Goal: Communication & Community: Participate in discussion

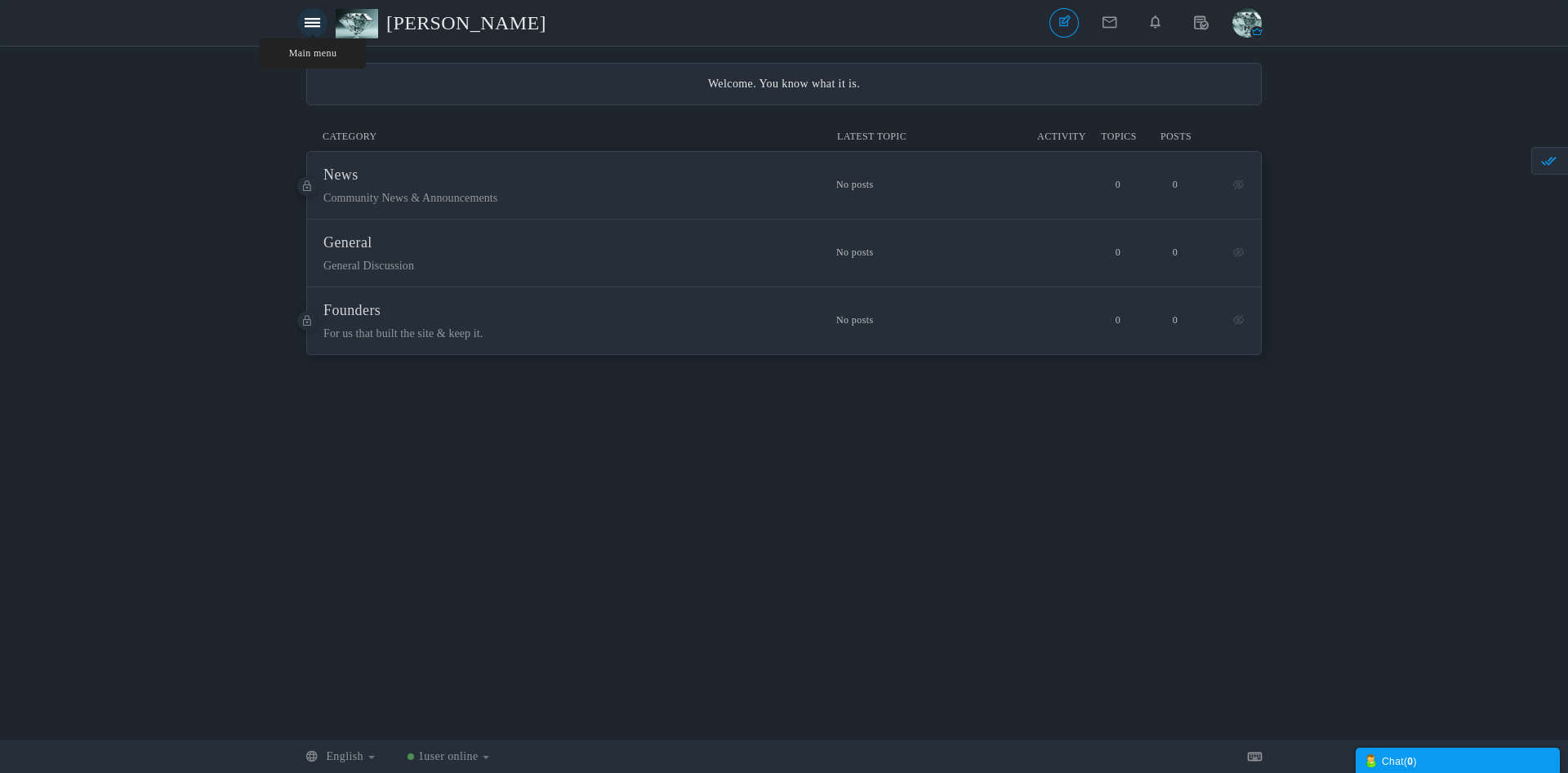
click at [315, 22] on icon at bounding box center [312, 23] width 16 height 14
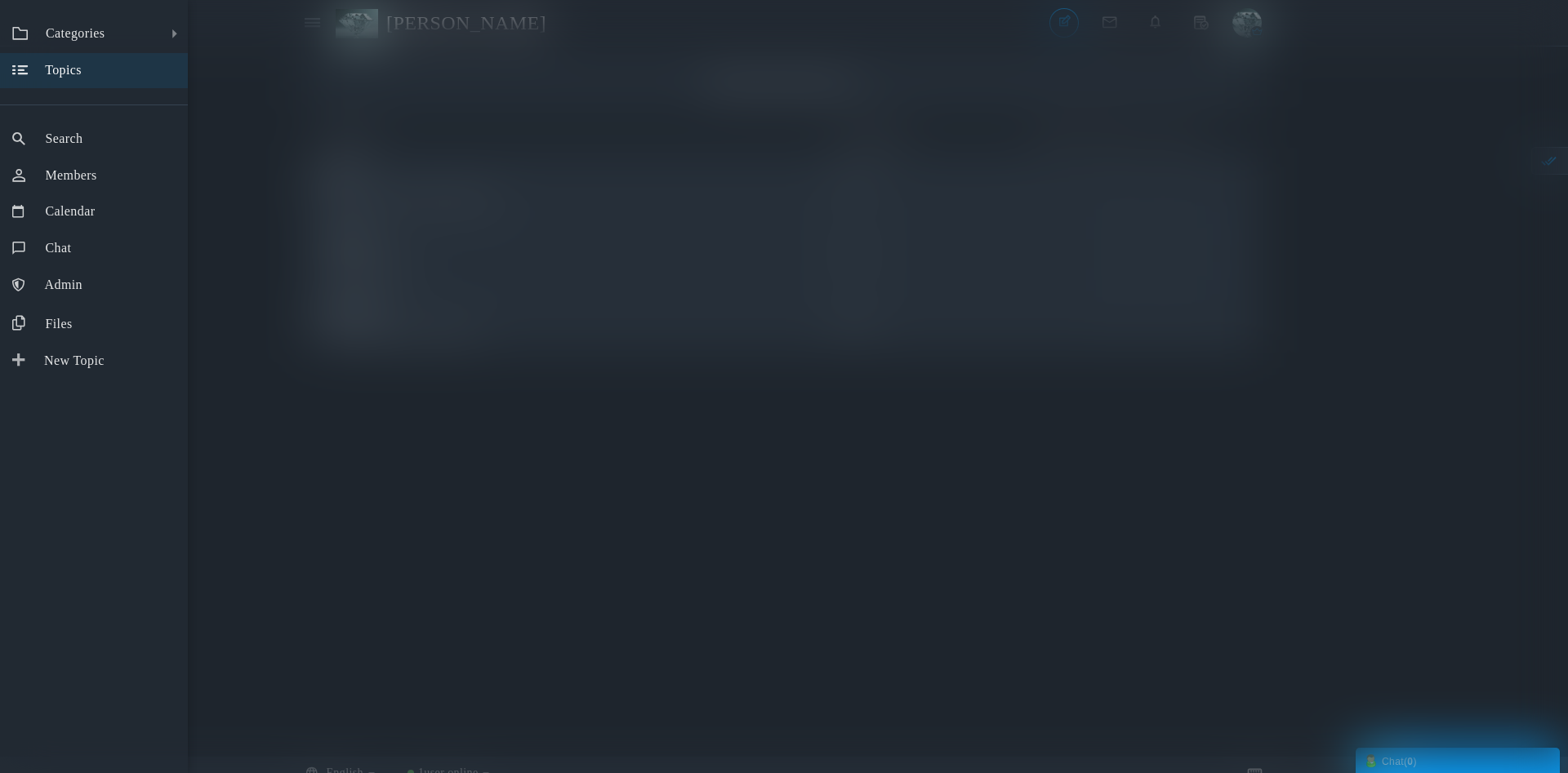
click at [90, 77] on link "Topics" at bounding box center [93, 71] width 188 height 35
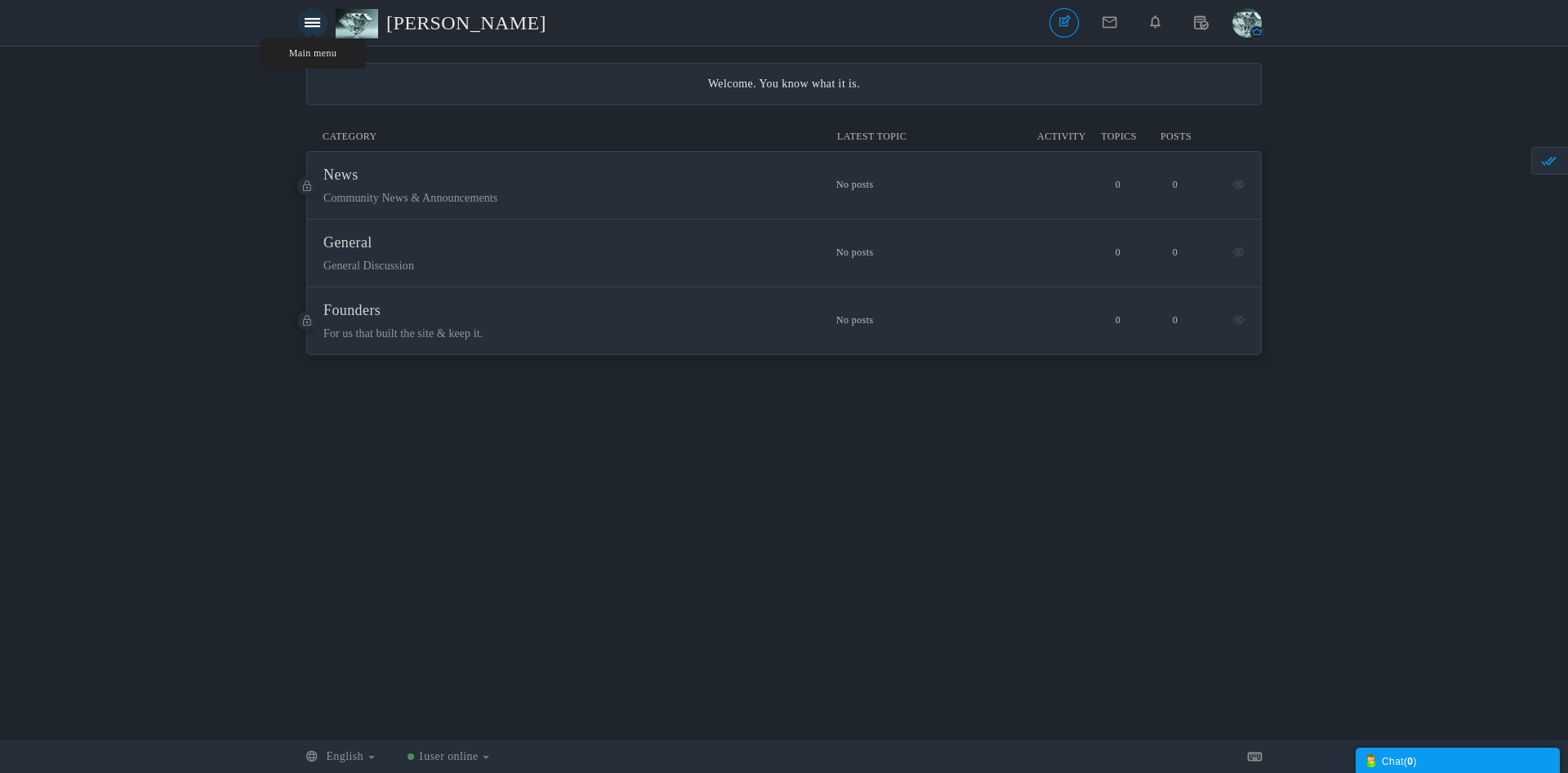
click at [315, 29] on icon at bounding box center [312, 23] width 16 height 14
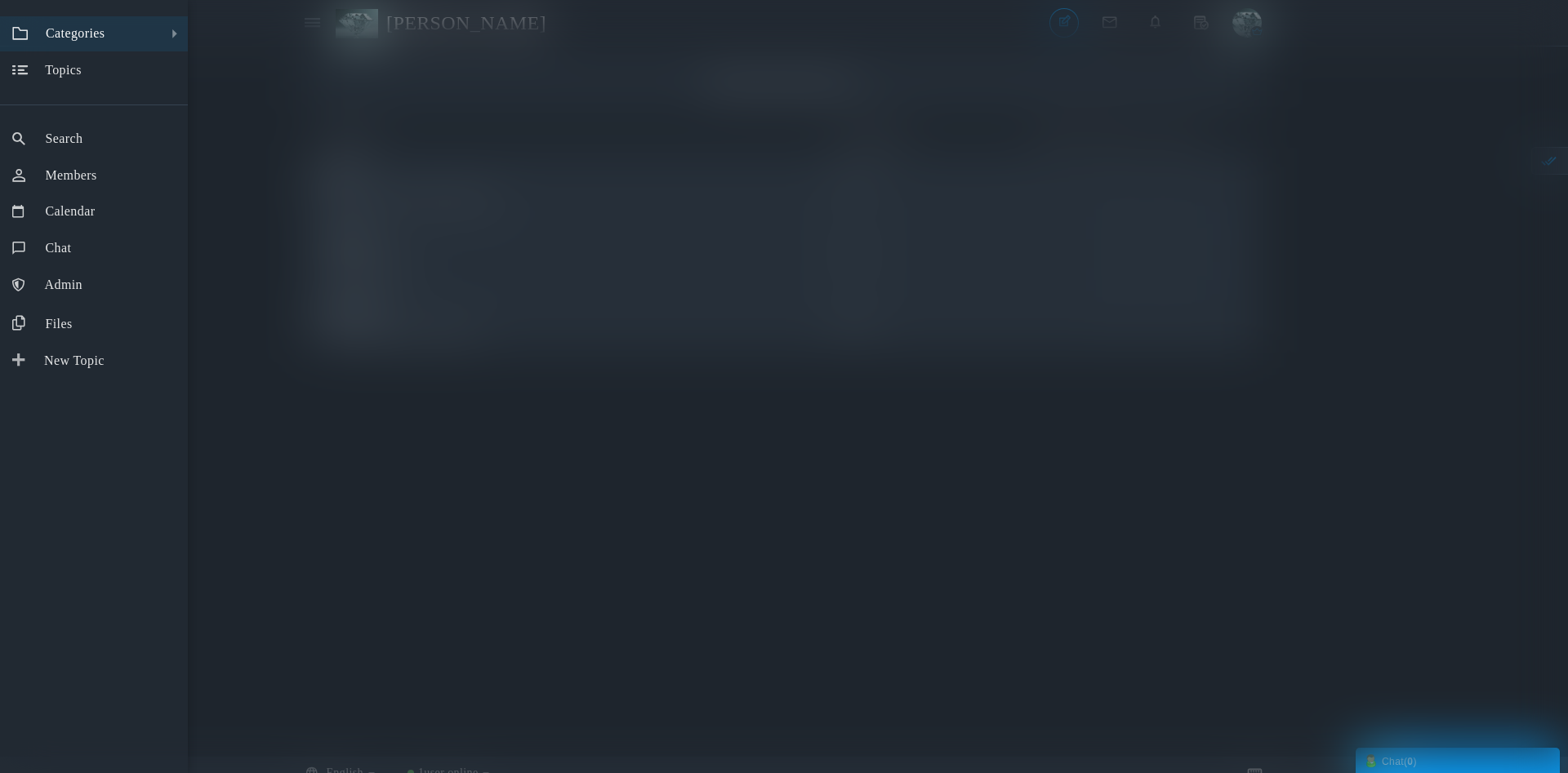
click at [117, 28] on link "All Categories Categories" at bounding box center [93, 34] width 188 height 35
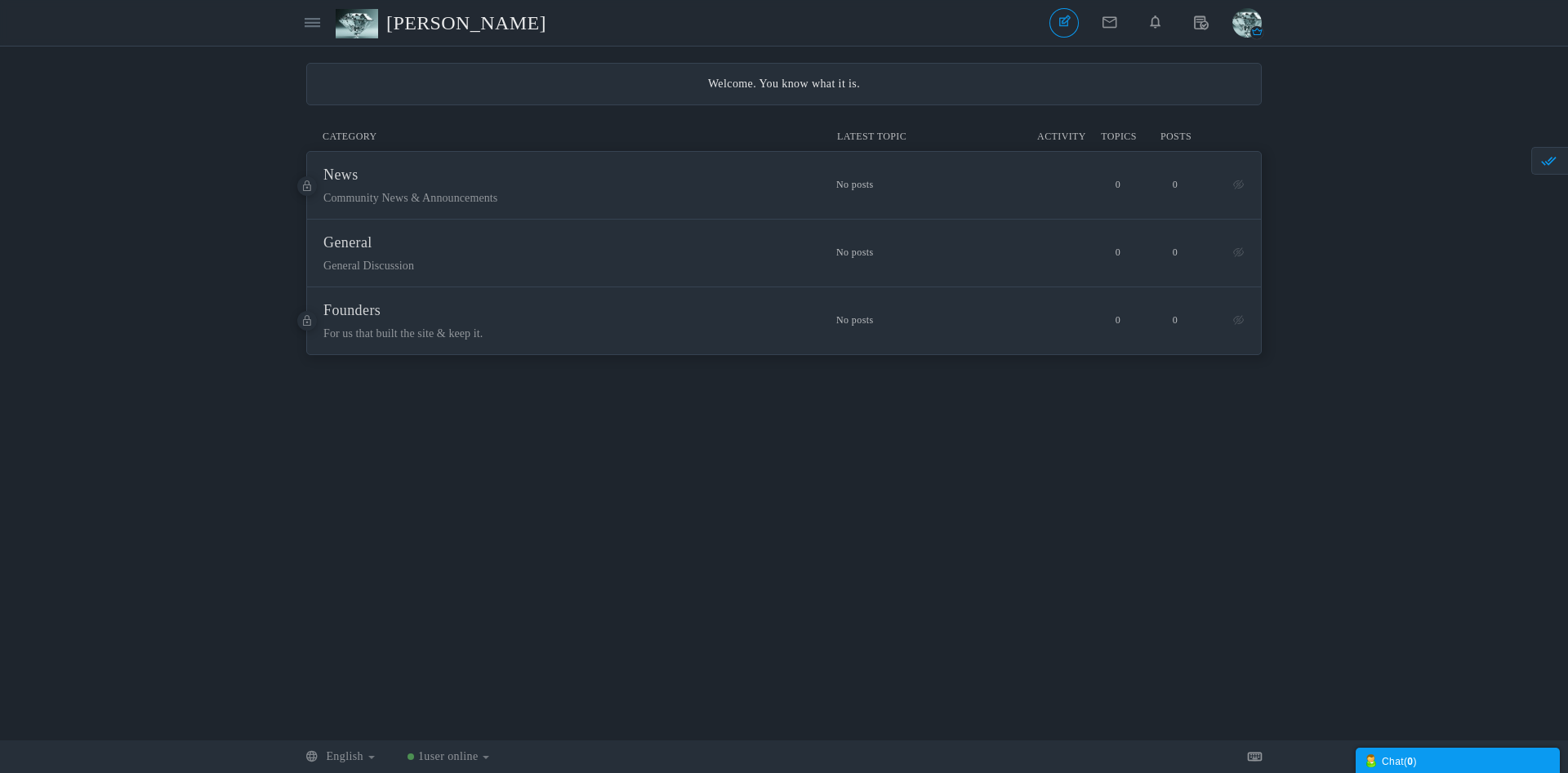
click at [420, 24] on span "[PERSON_NAME]" at bounding box center [472, 23] width 172 height 37
click at [1242, 22] on img "button" at bounding box center [1247, 23] width 29 height 29
click at [1201, 97] on link "Settings" at bounding box center [1193, 86] width 136 height 29
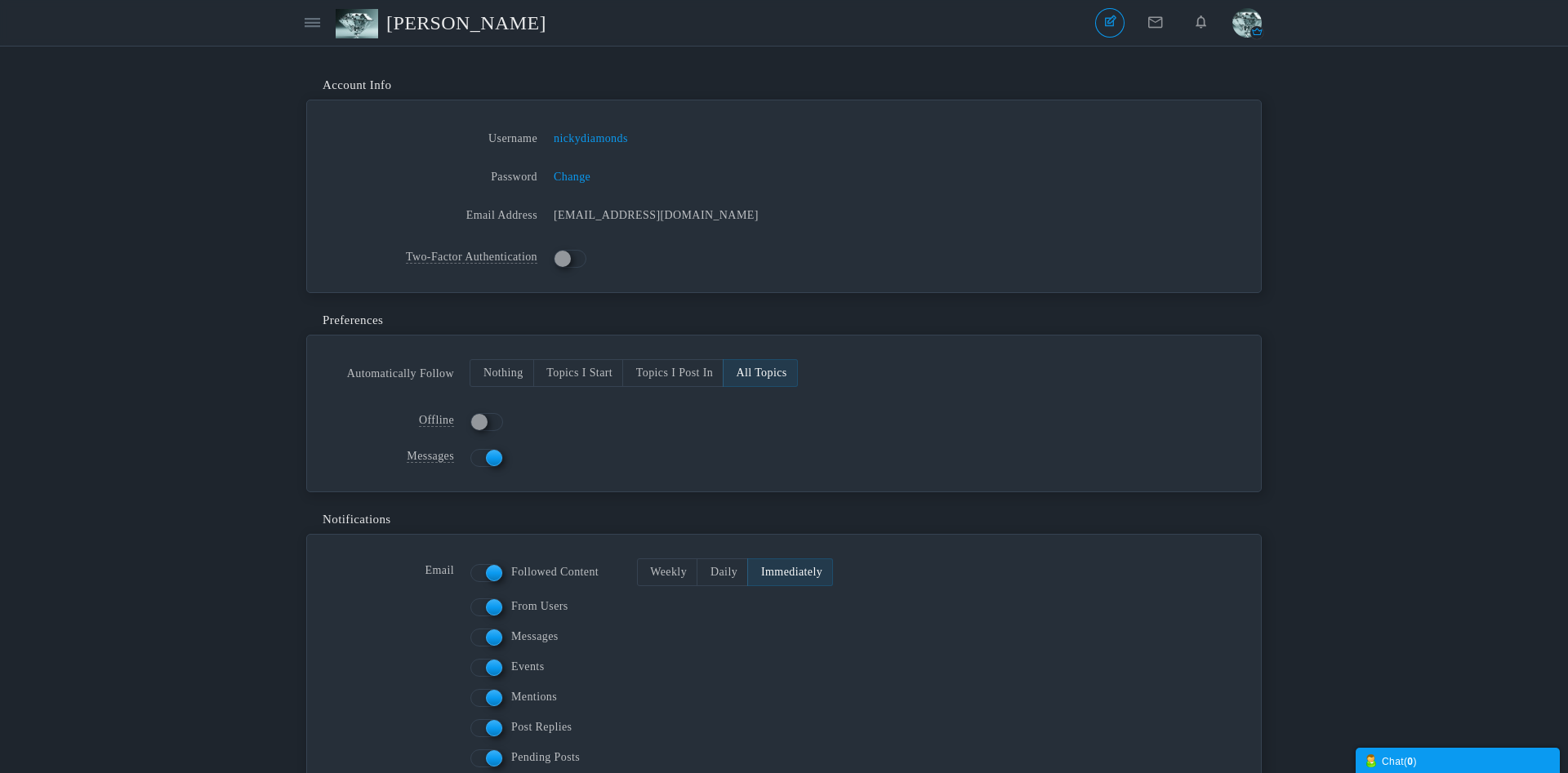
click at [1246, 27] on img "button" at bounding box center [1247, 23] width 29 height 29
click at [1183, 64] on span "nickydiamonds" at bounding box center [1193, 57] width 75 height 13
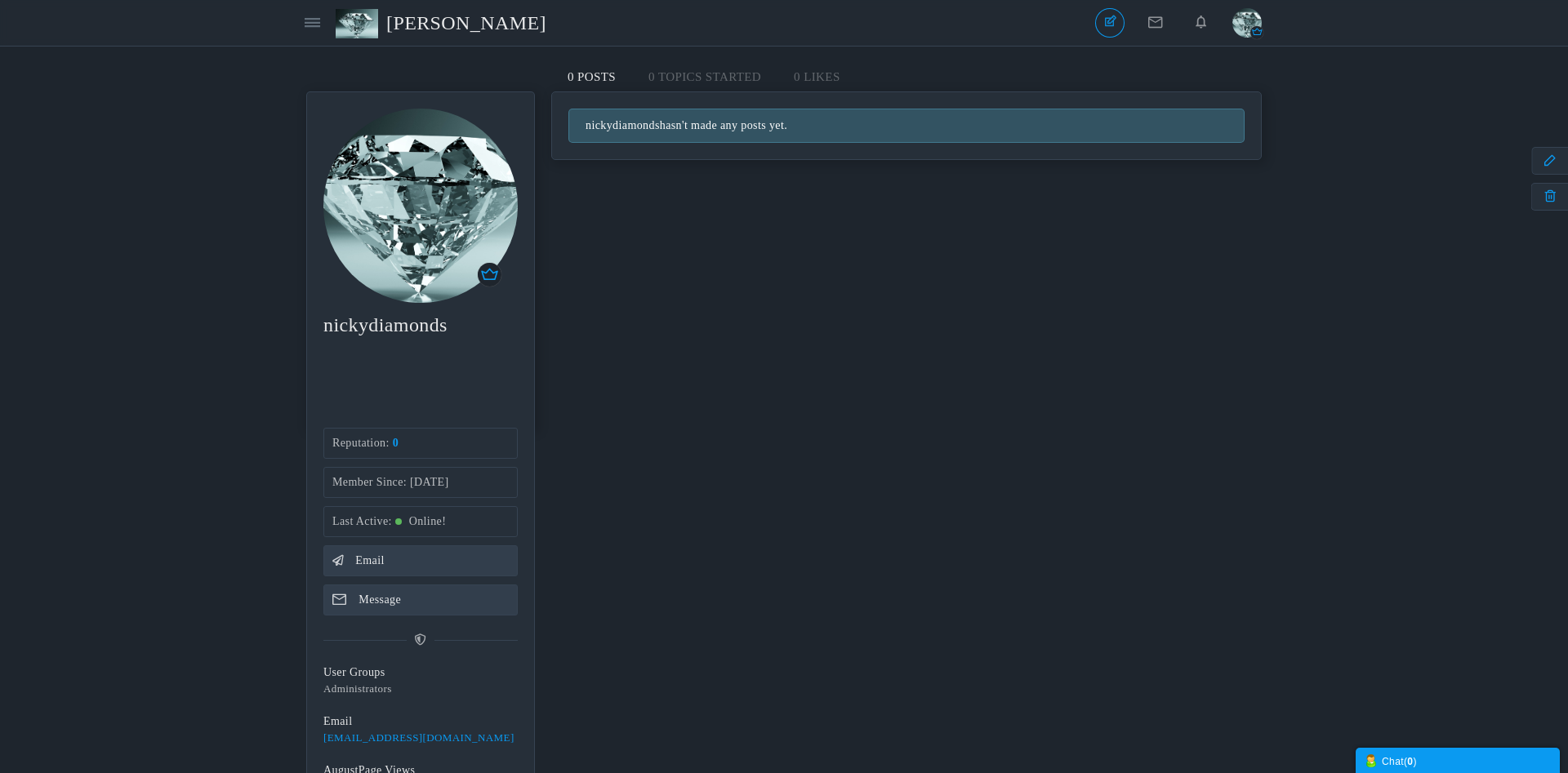
click at [453, 31] on span "[PERSON_NAME]" at bounding box center [472, 23] width 172 height 37
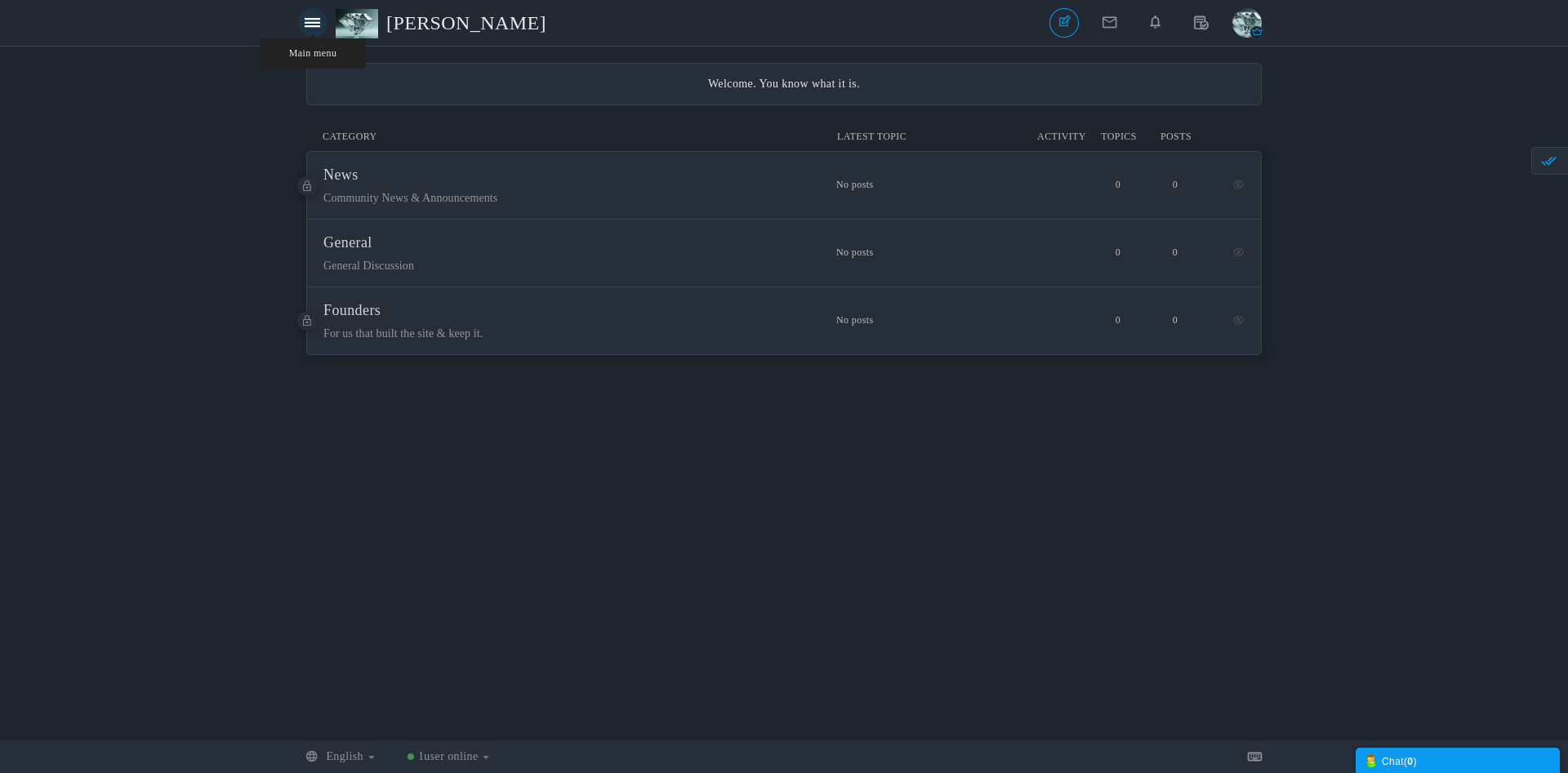
click at [319, 20] on icon at bounding box center [312, 23] width 16 height 14
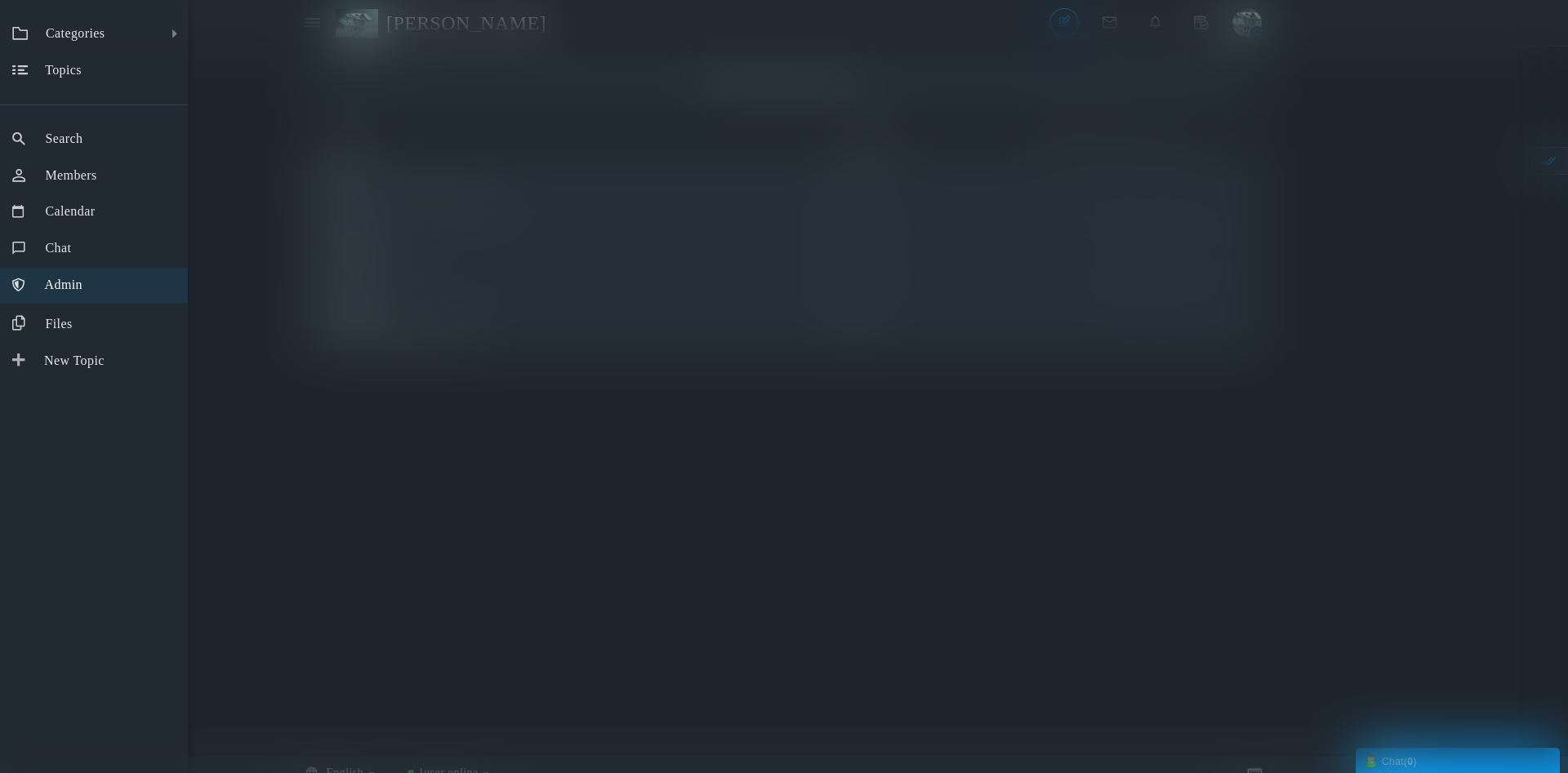
click at [91, 293] on link "Admin" at bounding box center [93, 286] width 188 height 35
click at [124, 369] on link "New Topic" at bounding box center [93, 361] width 188 height 35
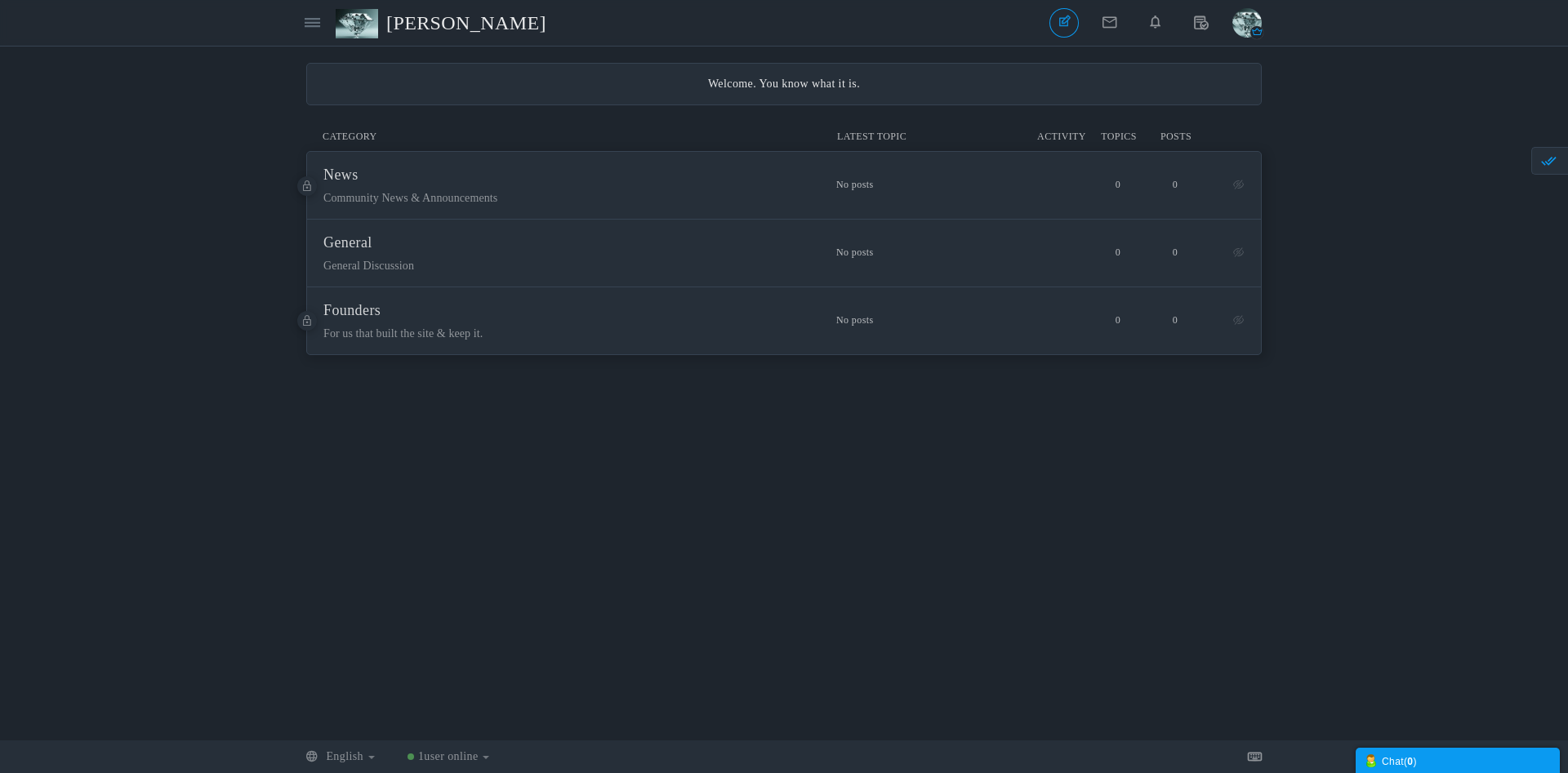
click at [781, 91] on div "Welcome. You know what it is." at bounding box center [784, 83] width 922 height 17
click at [309, 24] on icon at bounding box center [312, 23] width 16 height 14
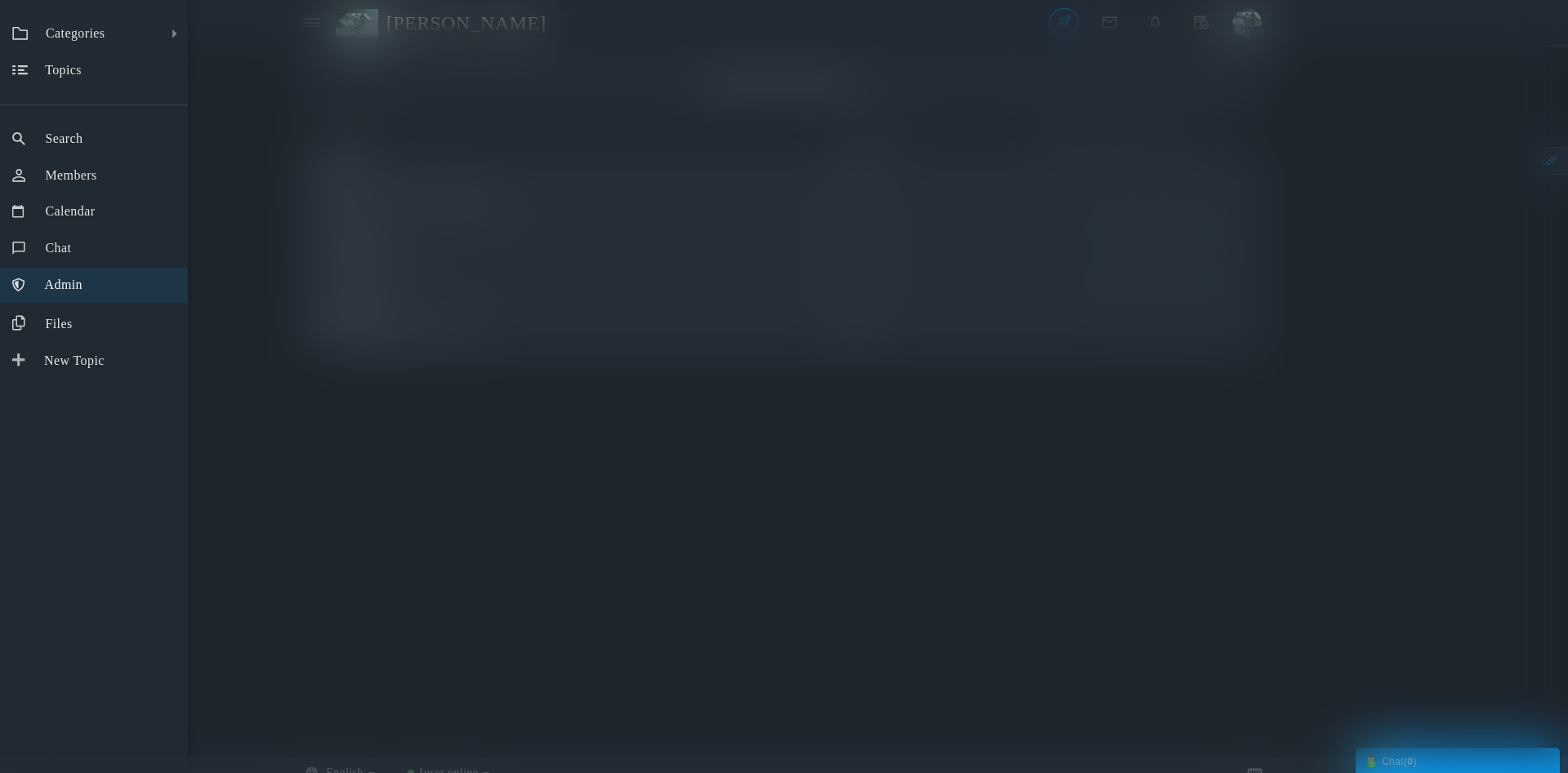
click at [90, 283] on link "Admin" at bounding box center [93, 286] width 188 height 35
